Goal: Information Seeking & Learning: Learn about a topic

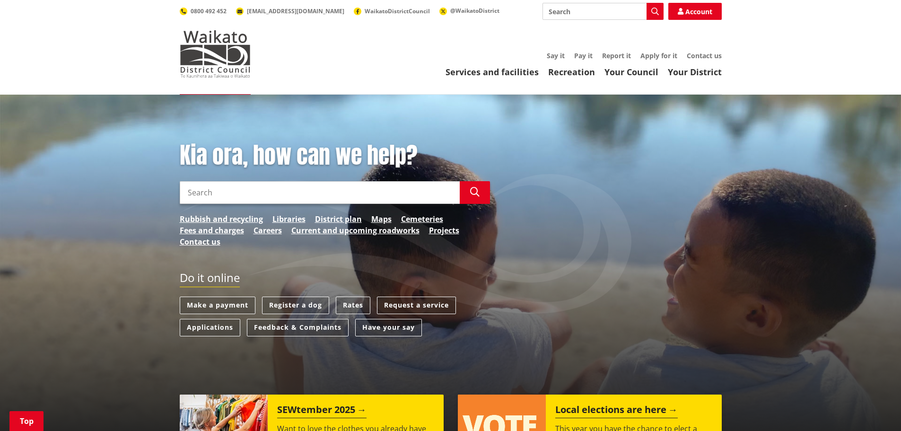
scroll to position [189, 0]
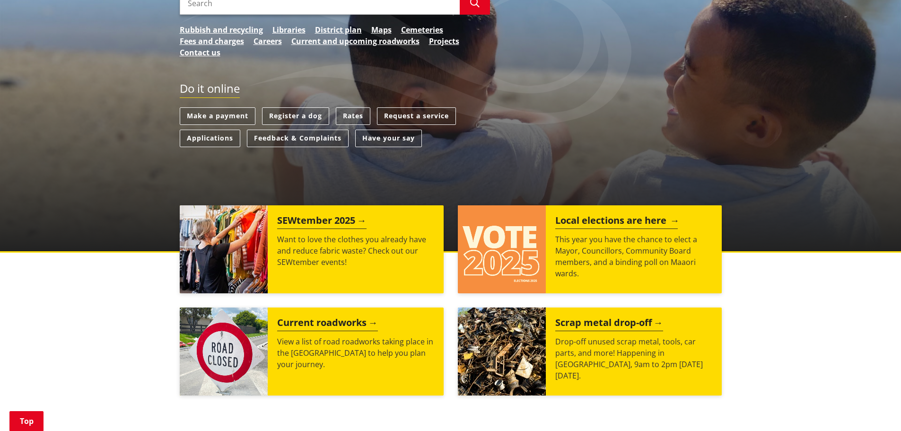
click at [534, 249] on img at bounding box center [502, 249] width 88 height 88
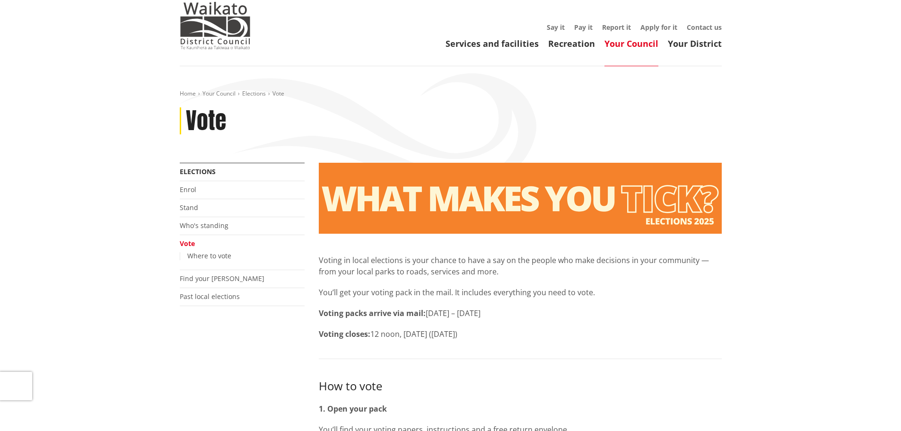
scroll to position [95, 0]
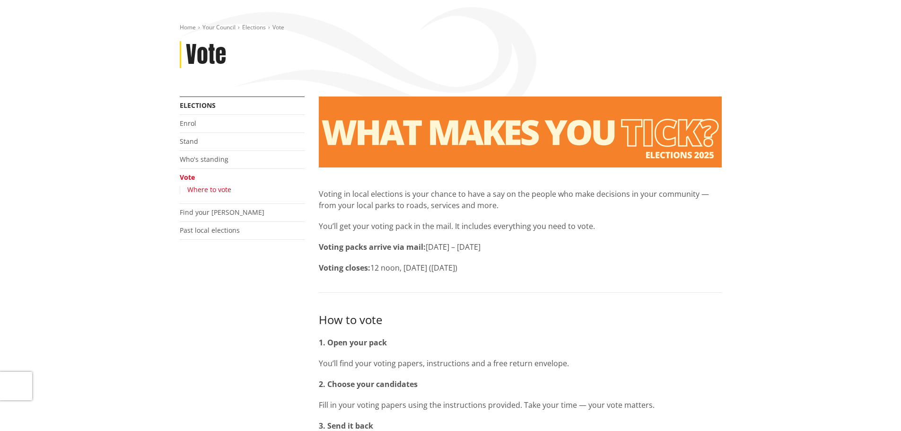
click at [217, 186] on link "Where to vote" at bounding box center [209, 189] width 44 height 9
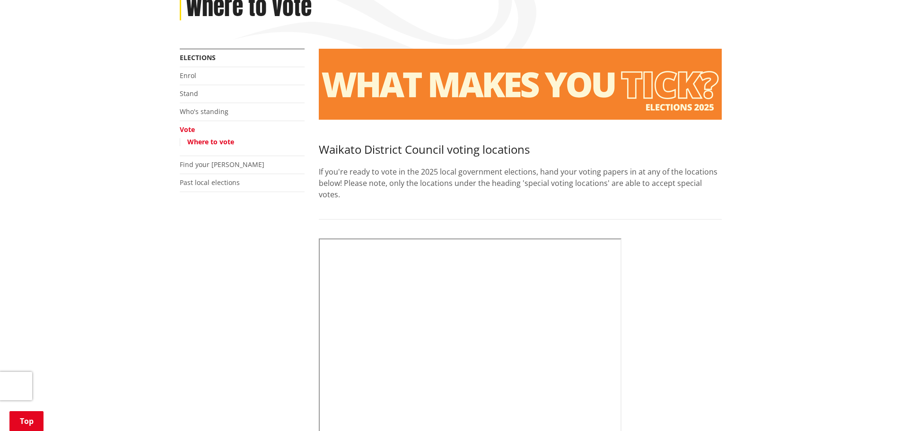
scroll to position [189, 0]
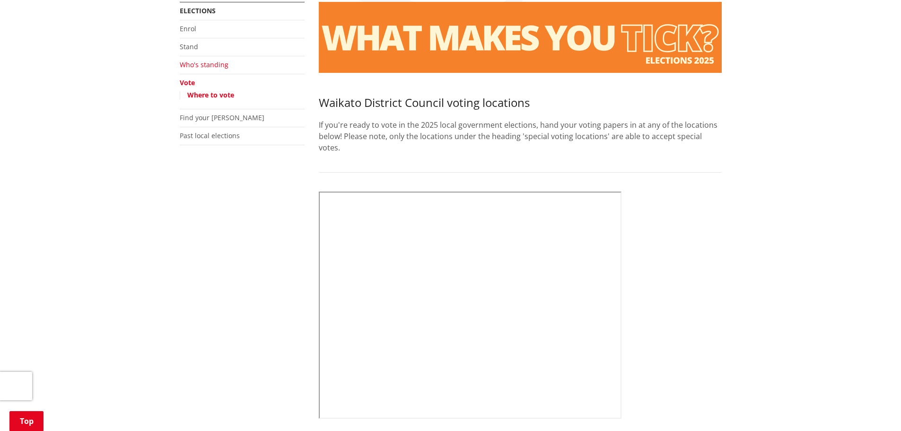
click at [212, 63] on link "Who's standing" at bounding box center [204, 64] width 49 height 9
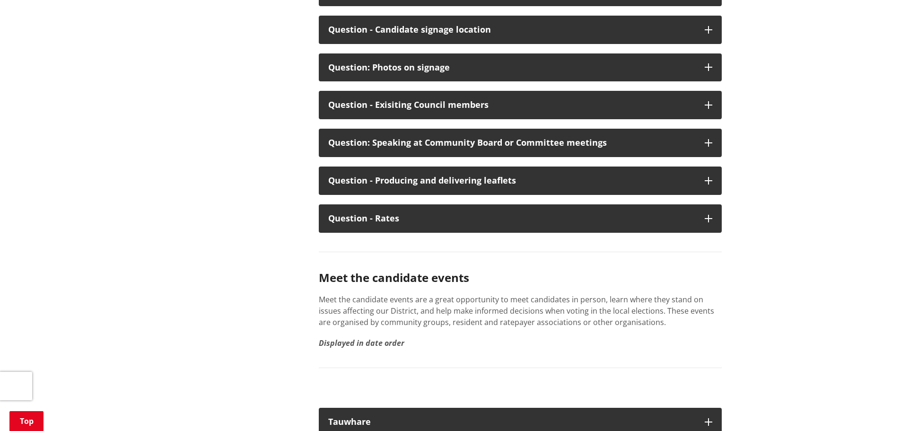
scroll to position [5109, 0]
